Goal: Obtain resource: Download file/media

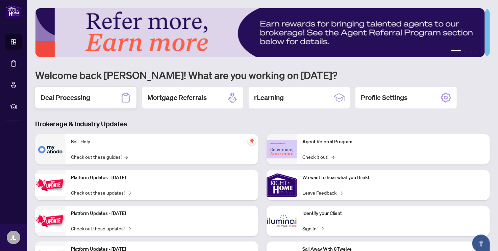
click at [76, 92] on div "Deal Processing" at bounding box center [85, 98] width 101 height 22
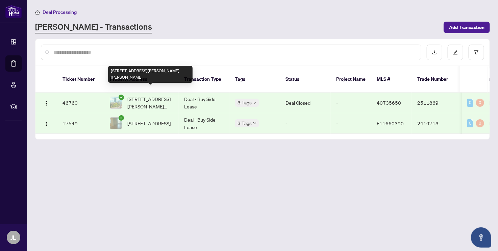
click at [160, 95] on span "[STREET_ADDRESS][PERSON_NAME][PERSON_NAME]" at bounding box center [150, 102] width 46 height 15
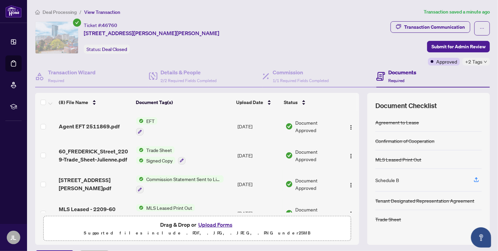
click at [150, 120] on span "EFT" at bounding box center [151, 120] width 14 height 7
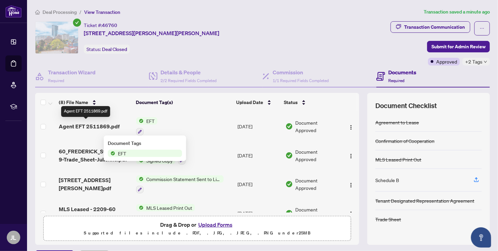
click at [101, 124] on span "Agent EFT 2511869.pdf" at bounding box center [89, 126] width 61 height 8
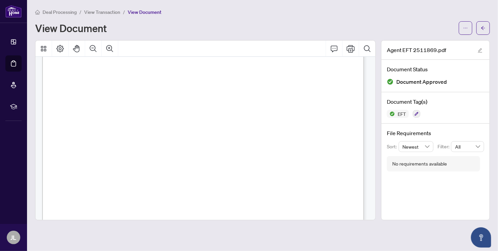
scroll to position [266, 0]
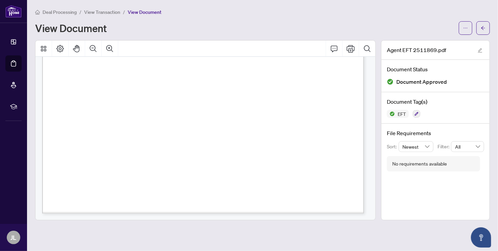
drag, startPoint x: 98, startPoint y: 151, endPoint x: 148, endPoint y: 152, distance: 50.4
click at [148, 152] on span "Your real estate license renews [DATE]" at bounding box center [125, 153] width 73 height 4
drag, startPoint x: 148, startPoint y: 152, endPoint x: 99, endPoint y: 154, distance: 49.7
click at [99, 154] on span "Your real estate license renews [DATE]" at bounding box center [125, 153] width 73 height 4
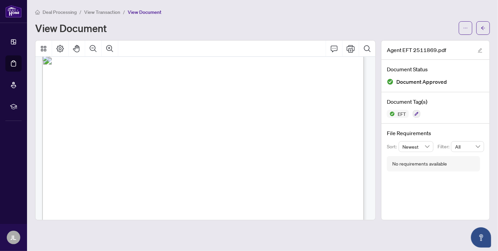
scroll to position [0, 0]
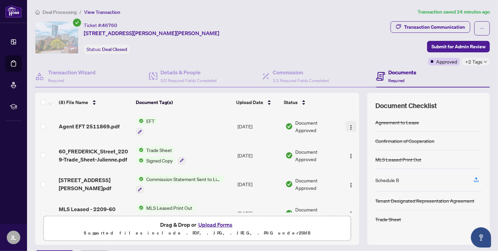
click at [349, 129] on span "button" at bounding box center [351, 126] width 5 height 7
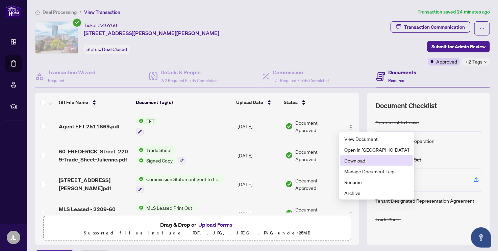
click at [358, 162] on span "Download" at bounding box center [377, 160] width 65 height 7
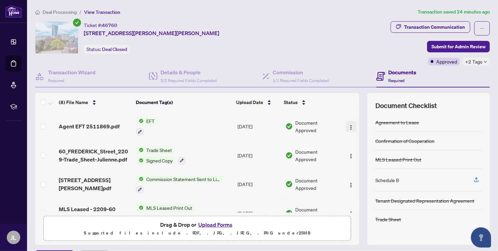
click at [349, 127] on img "button" at bounding box center [351, 127] width 5 height 5
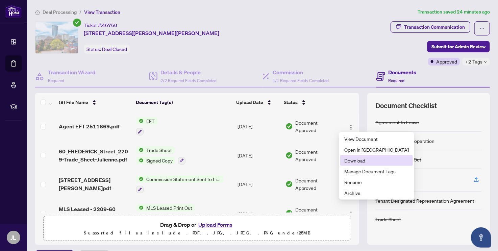
click at [379, 160] on span "Download" at bounding box center [377, 160] width 65 height 7
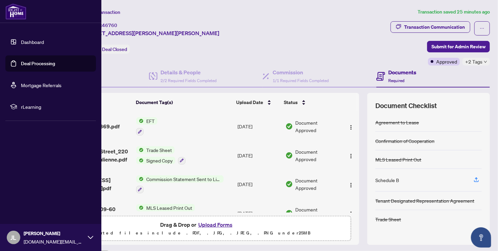
click at [87, 235] on div "[PERSON_NAME] [DOMAIN_NAME][EMAIL_ADDRESS][DOMAIN_NAME]" at bounding box center [50, 237] width 101 height 27
click at [29, 197] on span "Logout" at bounding box center [27, 197] width 15 height 11
